Goal: Task Accomplishment & Management: Use online tool/utility

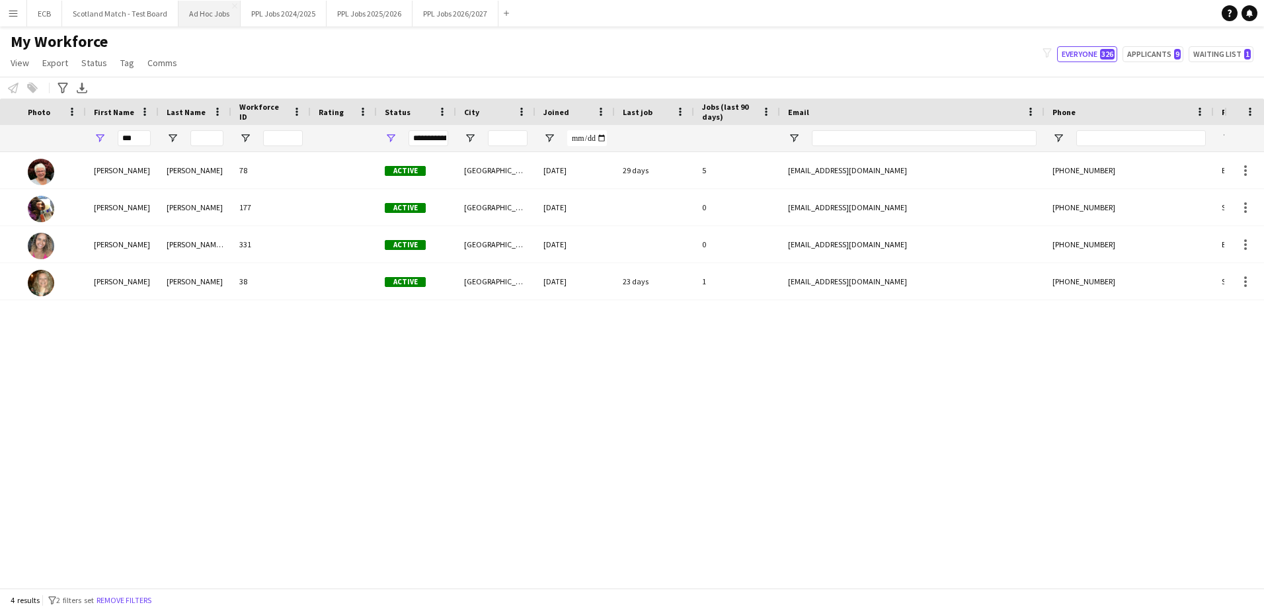
scroll to position [0, 209]
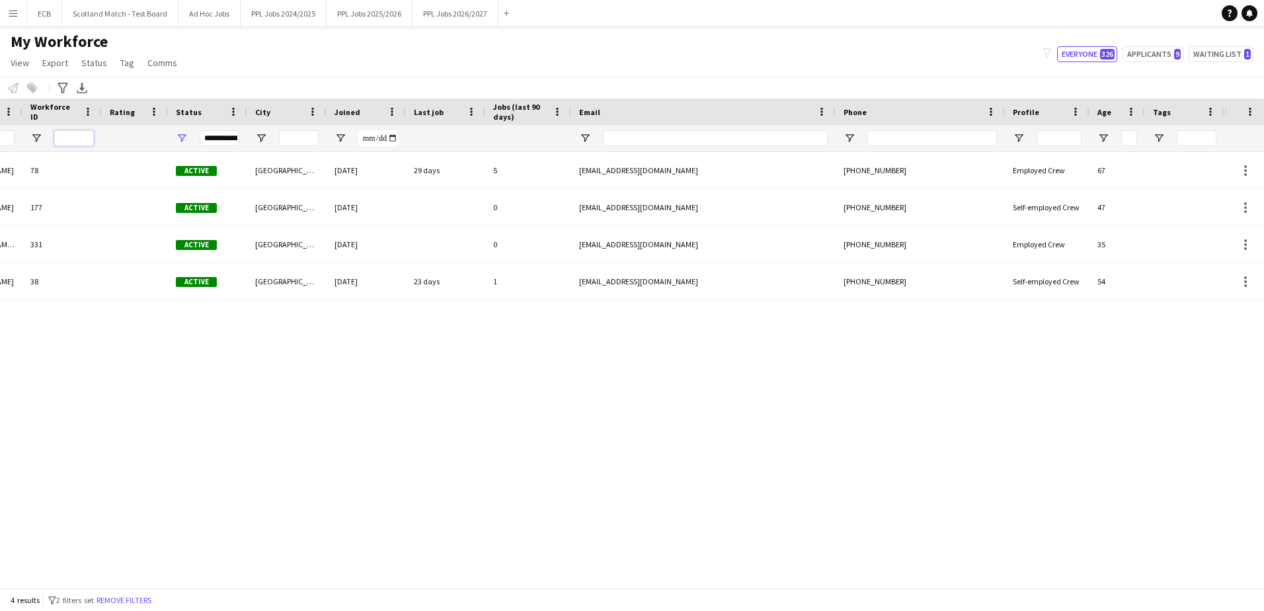
click at [80, 138] on input "Workforce ID Filter Input" at bounding box center [74, 138] width 40 height 16
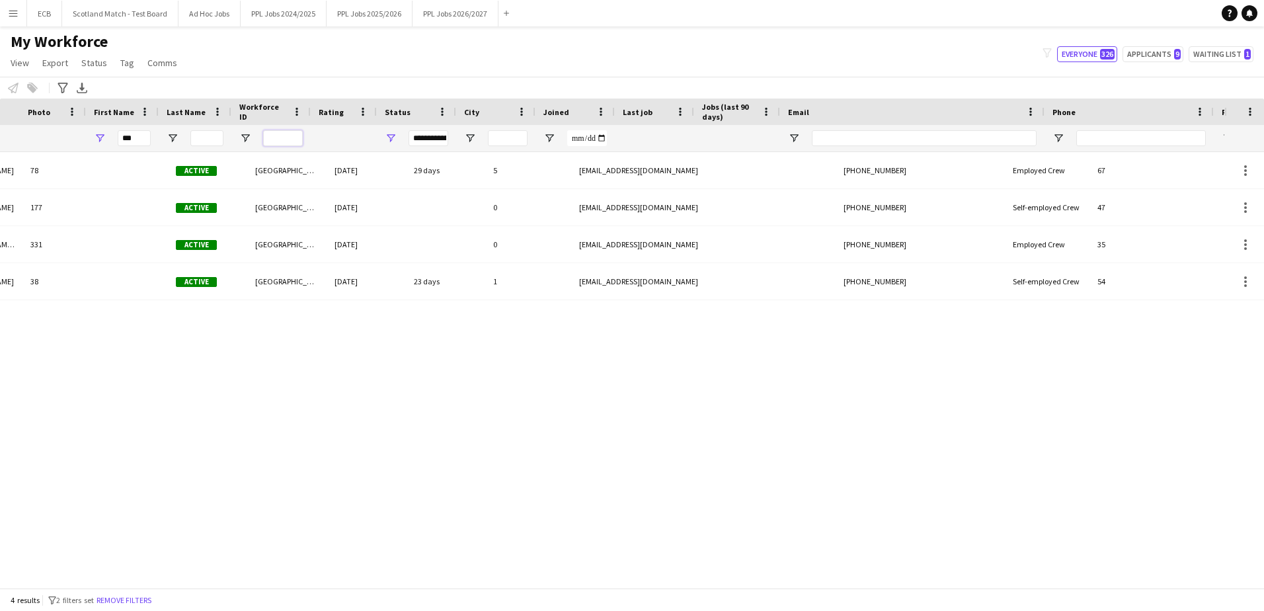
scroll to position [0, 0]
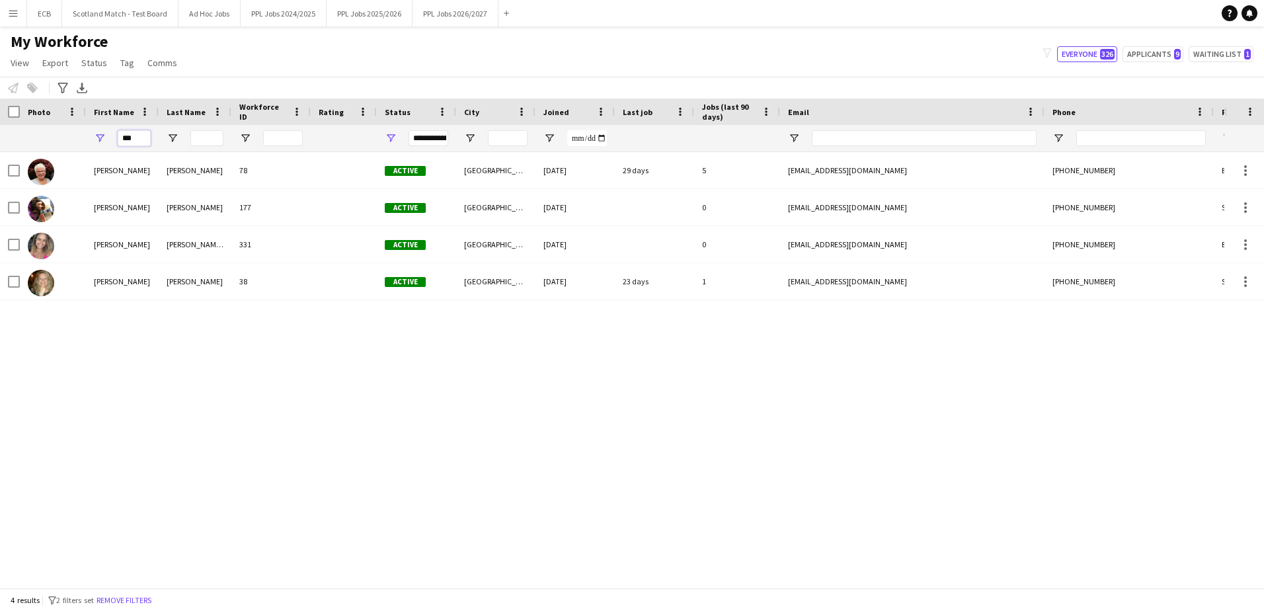
drag, startPoint x: 135, startPoint y: 134, endPoint x: 0, endPoint y: 154, distance: 136.3
click at [0, 154] on html "Menu Boards Boards Boards All jobs Status Workforce Workforce My Workforce Recr…" at bounding box center [632, 305] width 1264 height 611
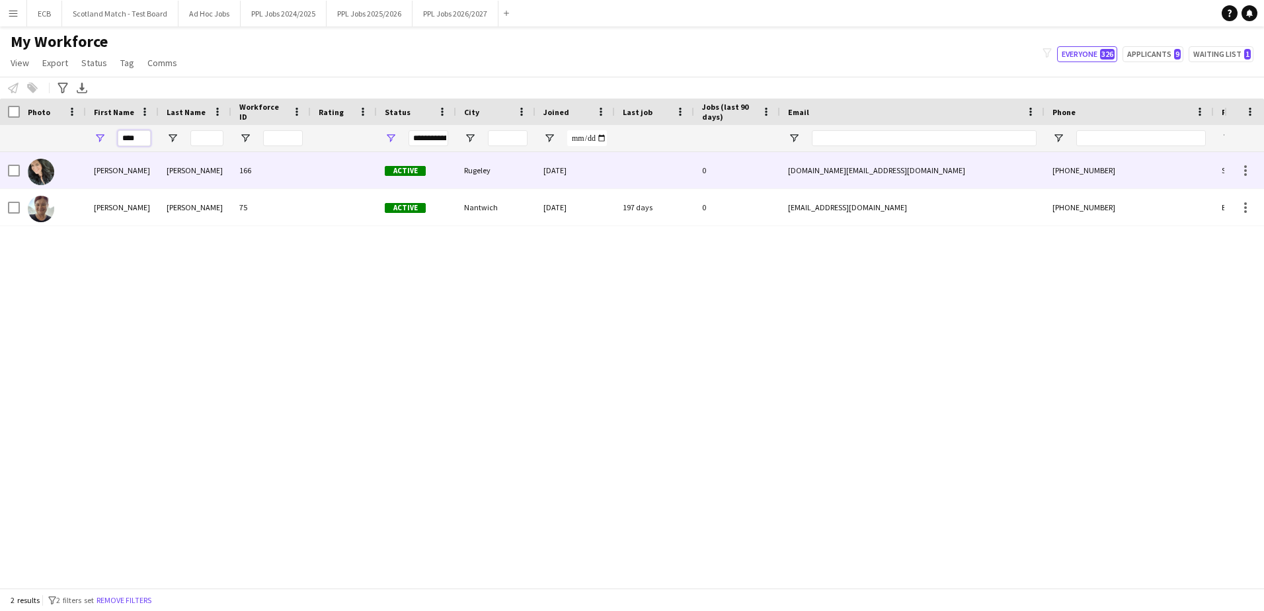
type input "****"
click at [480, 170] on div "Rugeley" at bounding box center [495, 170] width 79 height 36
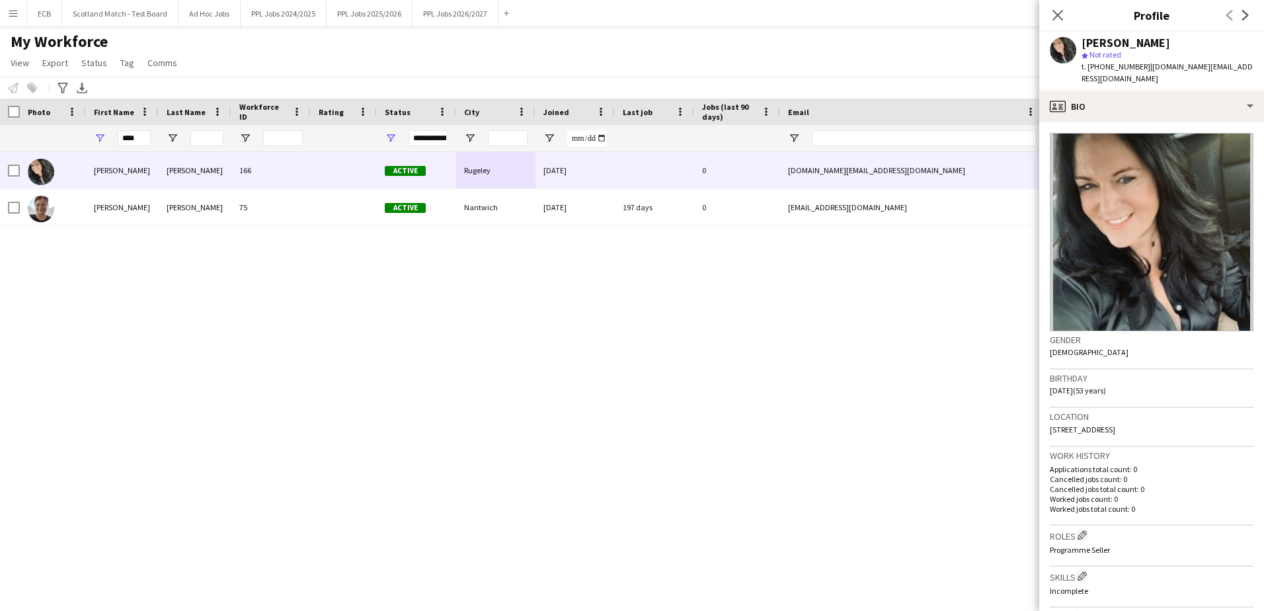
click at [1068, 432] on span "[STREET_ADDRESS]" at bounding box center [1081, 429] width 65 height 10
copy span "Rugeley"
click at [366, 9] on button "PPL Jobs 2025/2026 Close" at bounding box center [369, 14] width 86 height 26
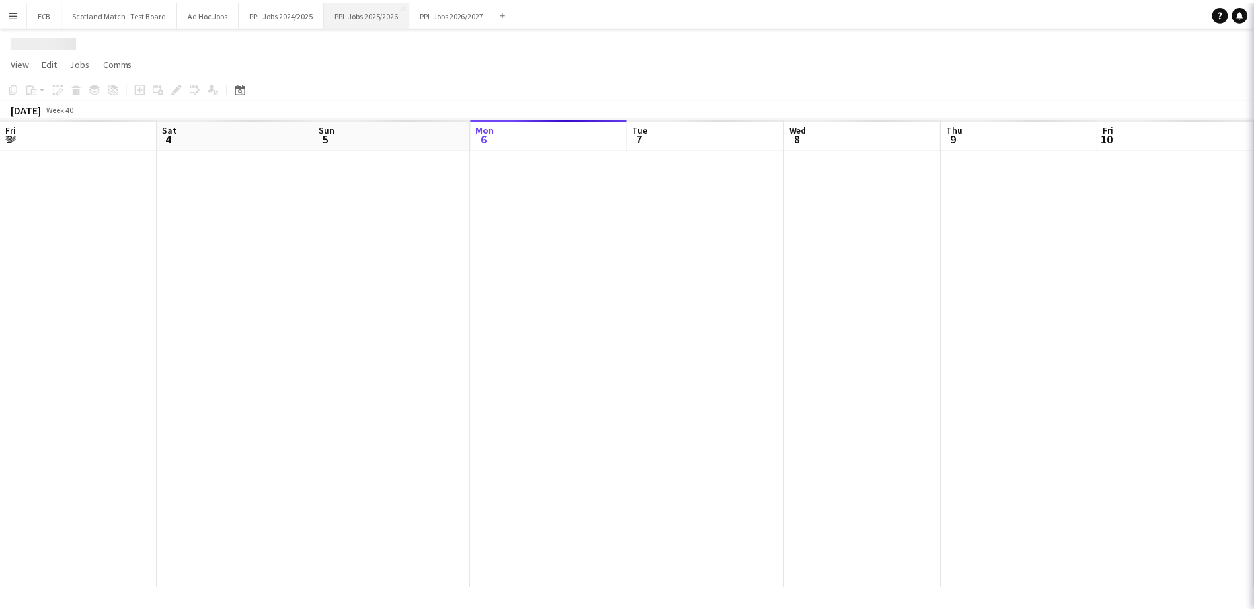
scroll to position [0, 316]
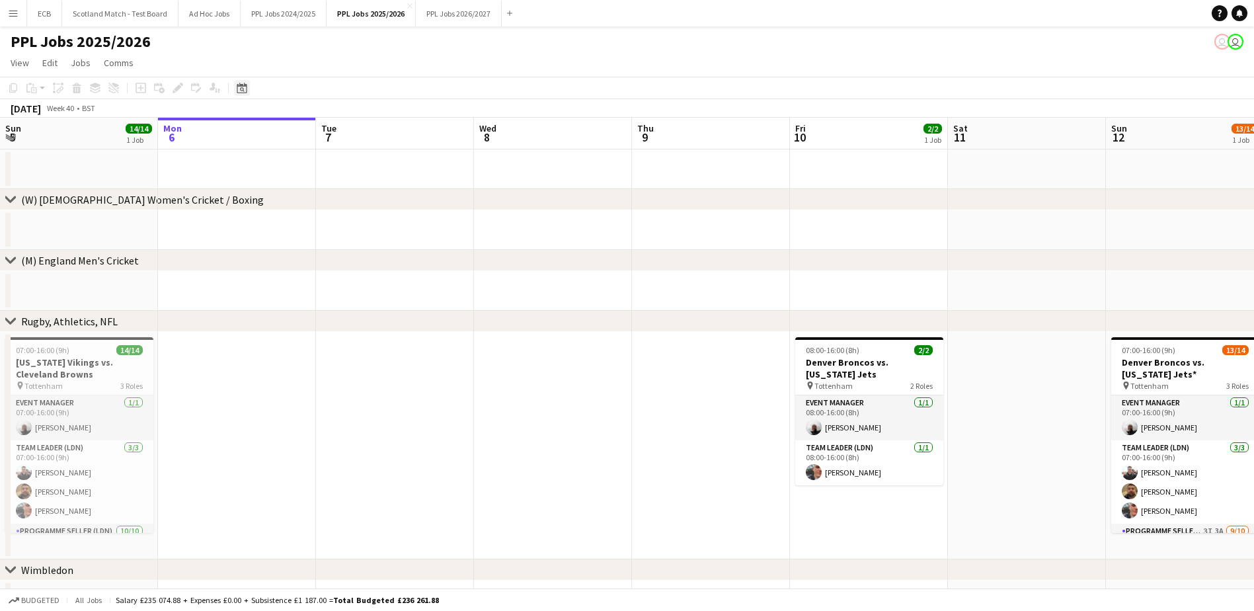
click at [243, 88] on icon at bounding box center [242, 89] width 5 height 5
click at [316, 134] on span "Previous month" at bounding box center [322, 133] width 26 height 26
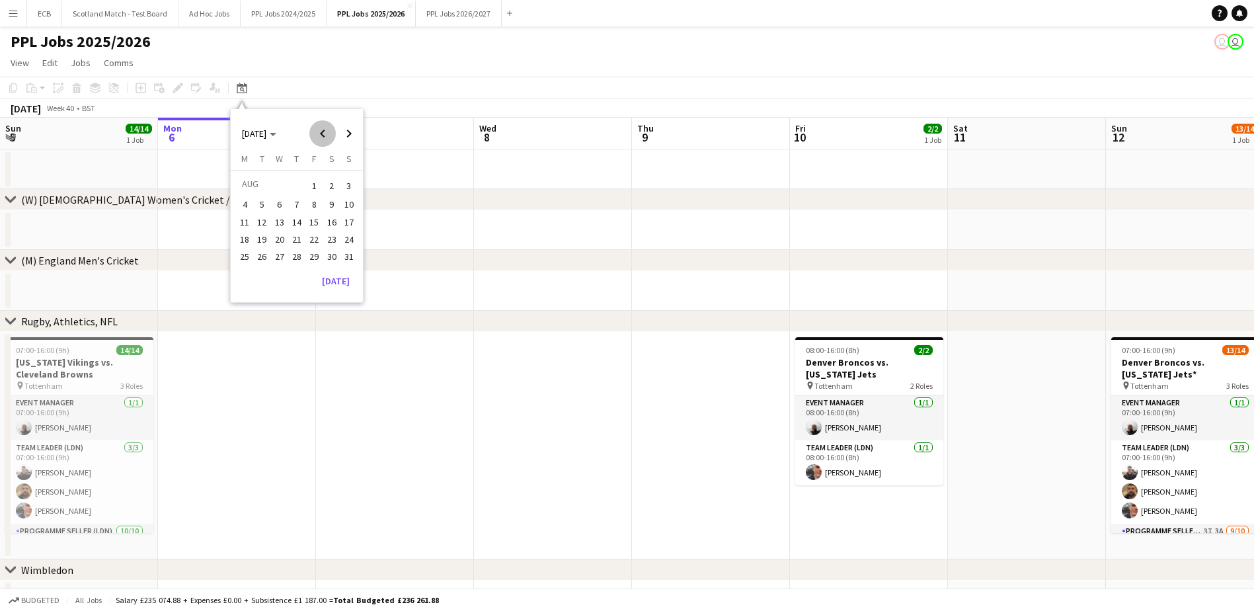
click at [316, 134] on span "Previous month" at bounding box center [322, 133] width 26 height 26
click at [344, 141] on span "Next month" at bounding box center [349, 133] width 26 height 26
click at [264, 200] on span "1" at bounding box center [262, 202] width 16 height 16
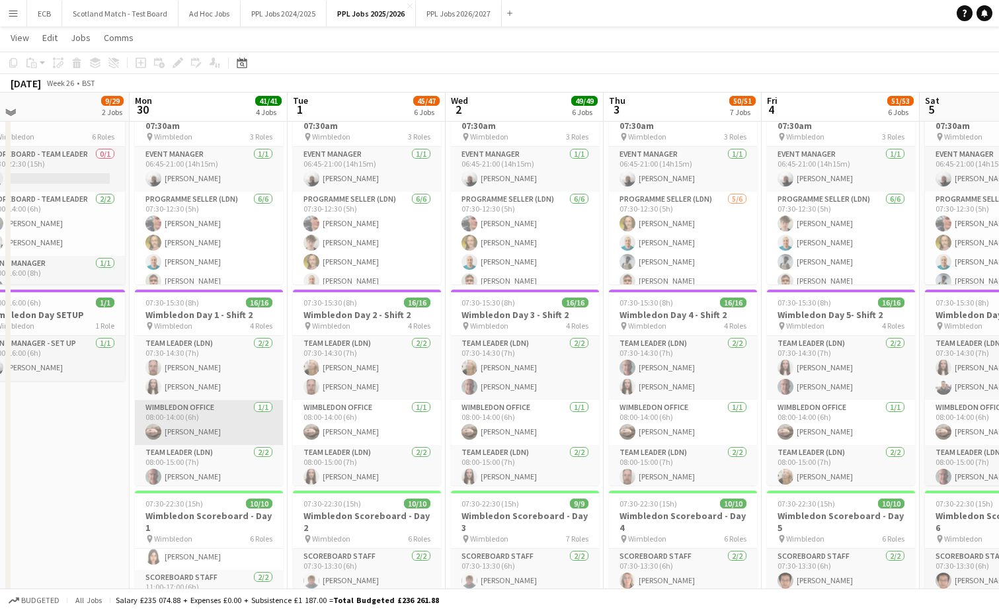
scroll to position [1048, 0]
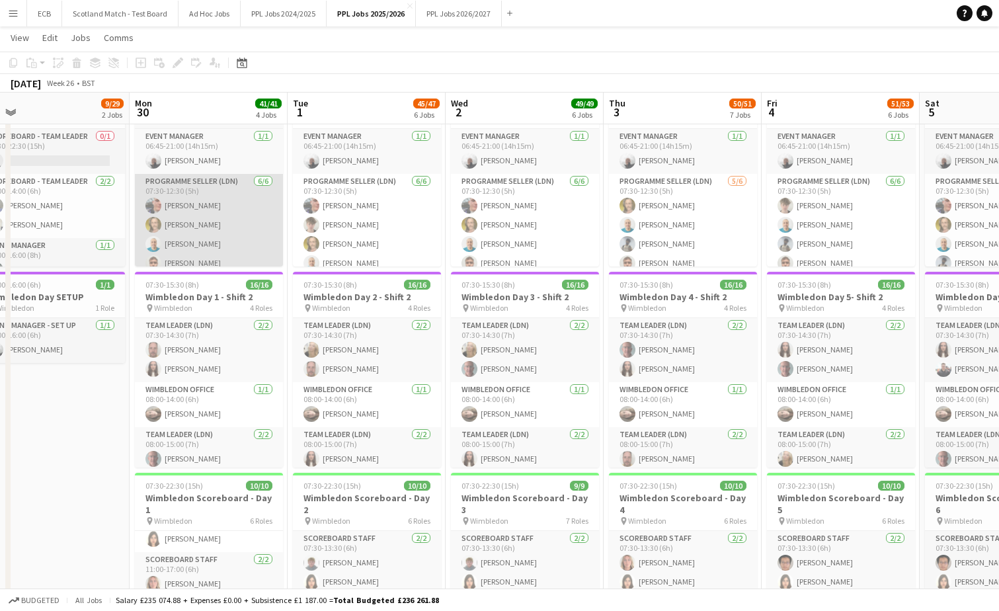
click at [198, 197] on app-card-role "Programme Seller (LDN) [DATE] 07:30-12:30 (5h) [PERSON_NAME] [PERSON_NAME] [PER…" at bounding box center [209, 244] width 148 height 141
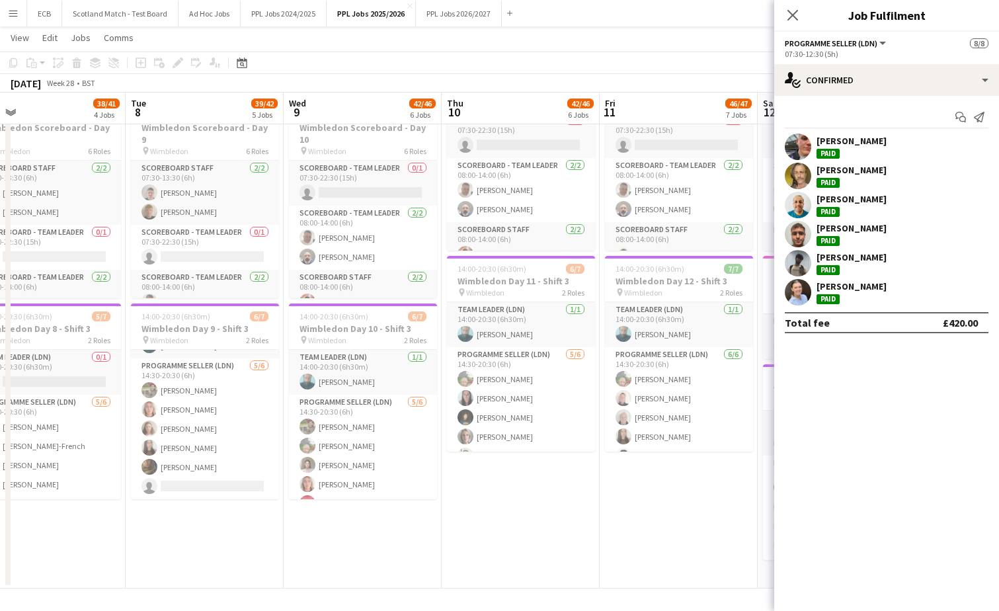
scroll to position [0, 0]
